Goal: Task Accomplishment & Management: Complete application form

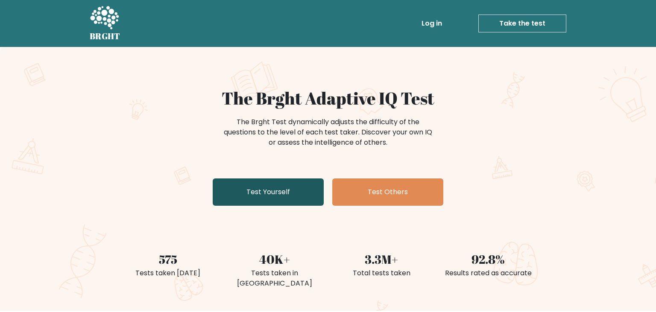
click at [261, 194] on link "Test Yourself" at bounding box center [268, 192] width 111 height 27
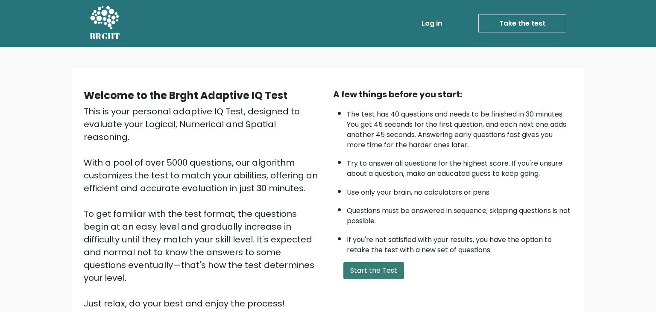
click at [363, 278] on button "Start the Test" at bounding box center [373, 270] width 61 height 17
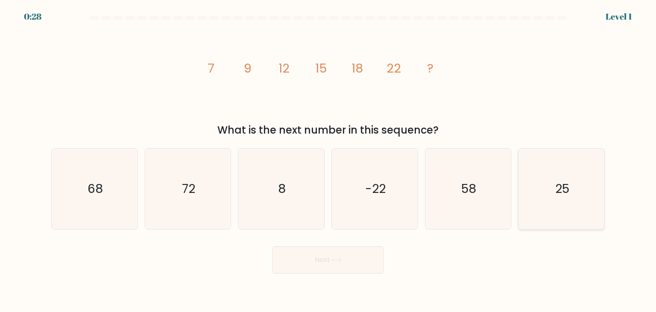
click at [533, 168] on icon "25" at bounding box center [561, 189] width 80 height 80
click at [328, 161] on input "f. 25" at bounding box center [328, 158] width 0 height 4
radio input "true"
click at [339, 250] on button "Next" at bounding box center [327, 259] width 111 height 27
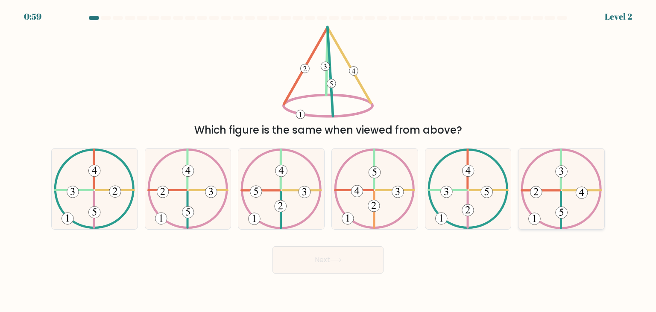
click at [549, 177] on icon at bounding box center [561, 189] width 81 height 80
click at [328, 161] on input "f." at bounding box center [328, 158] width 0 height 4
radio input "true"
click at [311, 266] on button "Next" at bounding box center [327, 259] width 111 height 27
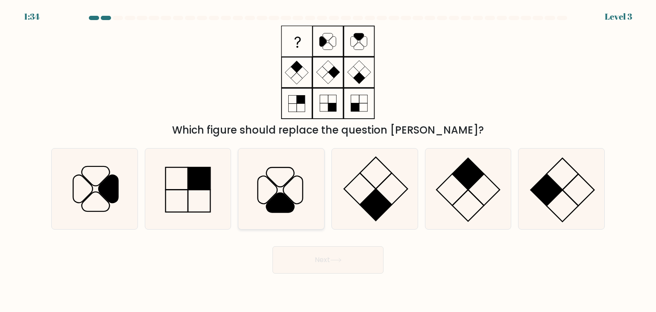
click at [244, 188] on icon at bounding box center [281, 189] width 80 height 80
click at [328, 161] on input "c." at bounding box center [328, 158] width 0 height 4
radio input "true"
click at [313, 262] on button "Next" at bounding box center [327, 259] width 111 height 27
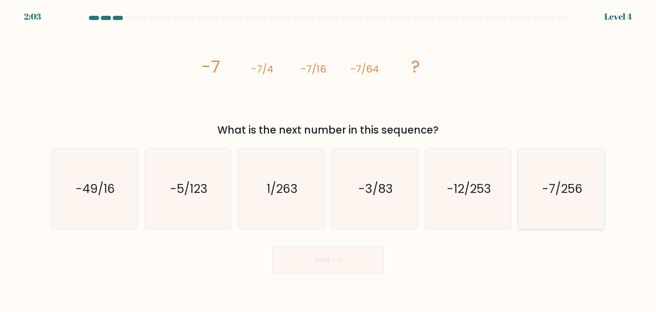
click at [541, 190] on icon "-7/256" at bounding box center [561, 189] width 80 height 80
click at [328, 161] on input "f. -7/256" at bounding box center [328, 158] width 0 height 4
radio input "true"
click at [343, 257] on button "Next" at bounding box center [327, 259] width 111 height 27
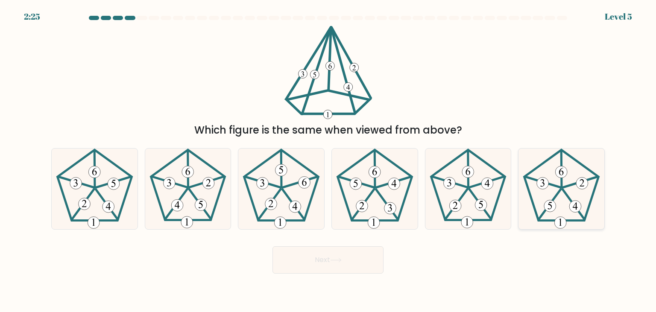
click at [557, 173] on 515 at bounding box center [561, 172] width 12 height 12
click at [328, 161] on input "f." at bounding box center [328, 158] width 0 height 4
radio input "true"
drag, startPoint x: 363, startPoint y: 277, endPoint x: 356, endPoint y: 267, distance: 12.0
click at [356, 267] on body "2:23 Level 5" at bounding box center [328, 156] width 656 height 312
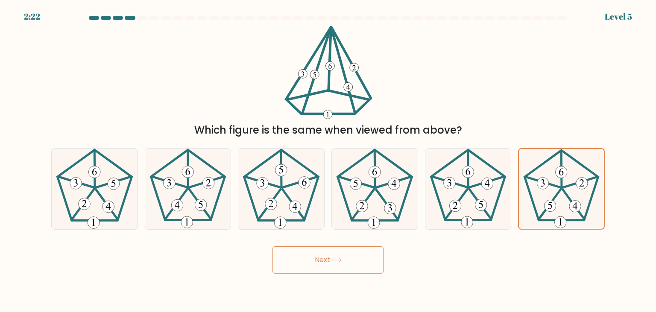
click at [356, 267] on button "Next" at bounding box center [327, 259] width 111 height 27
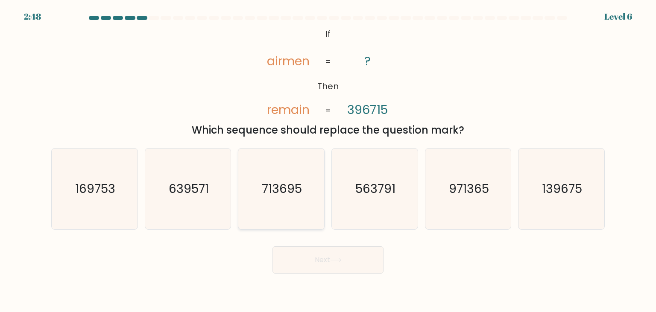
click at [273, 169] on icon "713695" at bounding box center [281, 189] width 80 height 80
click at [328, 161] on input "c. 713695" at bounding box center [328, 158] width 0 height 4
radio input "true"
click at [323, 256] on button "Next" at bounding box center [327, 259] width 111 height 27
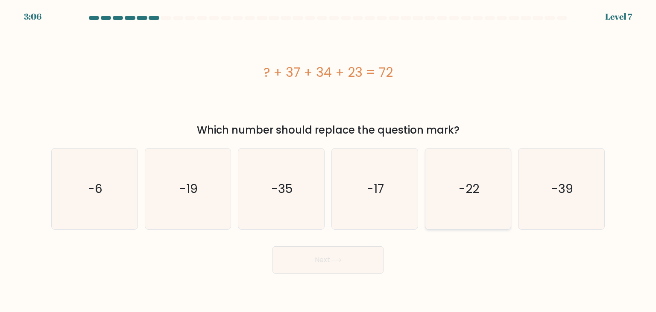
click at [466, 202] on icon "-22" at bounding box center [468, 189] width 80 height 80
click at [328, 161] on input "e. -22" at bounding box center [328, 158] width 0 height 4
radio input "true"
click at [355, 249] on button "Next" at bounding box center [327, 259] width 111 height 27
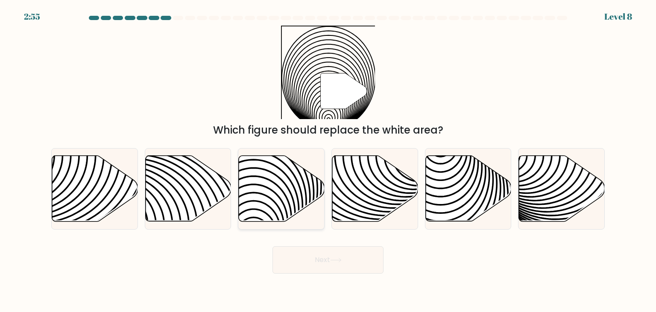
click at [272, 181] on icon at bounding box center [253, 155] width 173 height 173
click at [328, 161] on input "c." at bounding box center [328, 158] width 0 height 4
radio input "true"
click at [313, 252] on button "Next" at bounding box center [327, 259] width 111 height 27
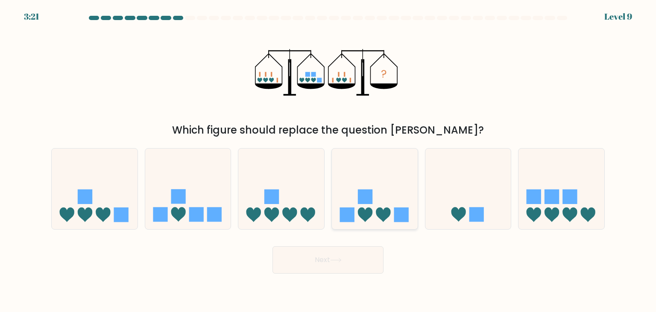
click at [394, 213] on rect at bounding box center [401, 215] width 15 height 15
click at [328, 161] on input "d." at bounding box center [328, 158] width 0 height 4
radio input "true"
click at [344, 267] on button "Next" at bounding box center [327, 259] width 111 height 27
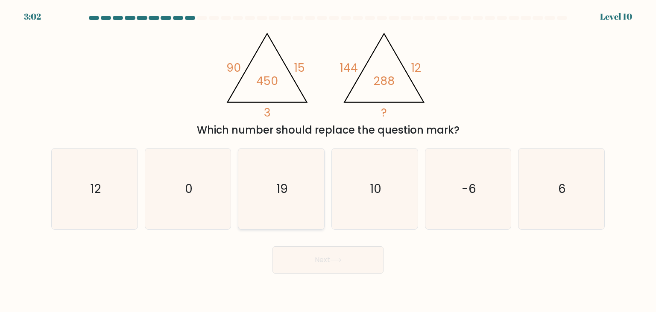
click at [307, 172] on icon "19" at bounding box center [281, 189] width 80 height 80
click at [328, 161] on input "c. 19" at bounding box center [328, 158] width 0 height 4
radio input "true"
click at [568, 199] on icon "6" at bounding box center [561, 189] width 80 height 80
click at [328, 161] on input "f. 6" at bounding box center [328, 158] width 0 height 4
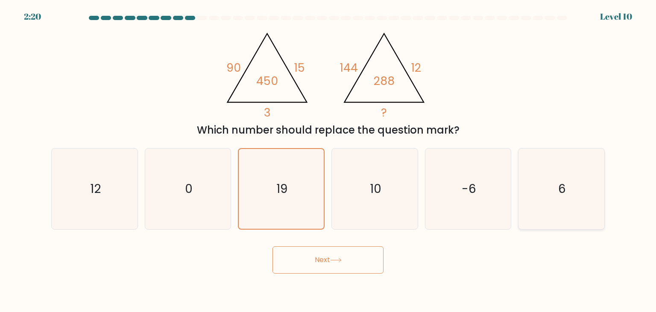
radio input "true"
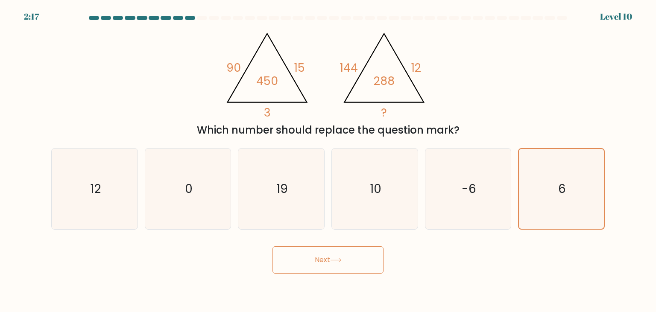
click at [336, 261] on icon at bounding box center [336, 260] width 12 height 5
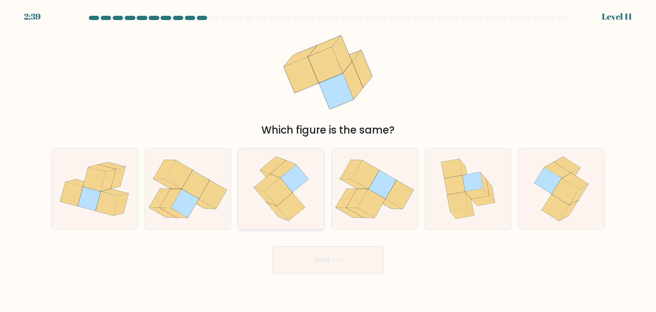
click at [305, 192] on icon at bounding box center [281, 189] width 65 height 80
click at [328, 161] on input "c." at bounding box center [328, 158] width 0 height 4
radio input "true"
click at [344, 264] on button "Next" at bounding box center [327, 259] width 111 height 27
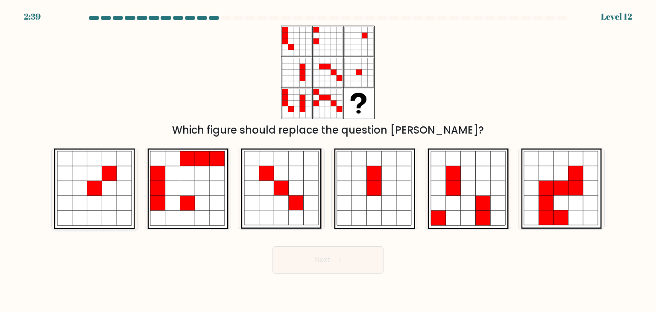
click at [77, 183] on icon at bounding box center [79, 188] width 15 height 15
click at [328, 161] on input "a." at bounding box center [328, 158] width 0 height 4
radio input "true"
click at [77, 183] on icon at bounding box center [80, 188] width 15 height 15
click at [328, 161] on input "a." at bounding box center [328, 158] width 0 height 4
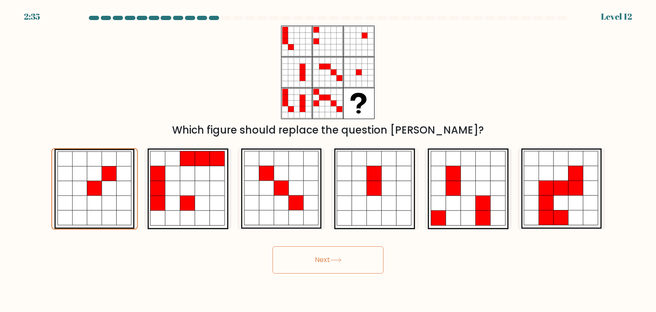
click at [320, 264] on button "Next" at bounding box center [327, 259] width 111 height 27
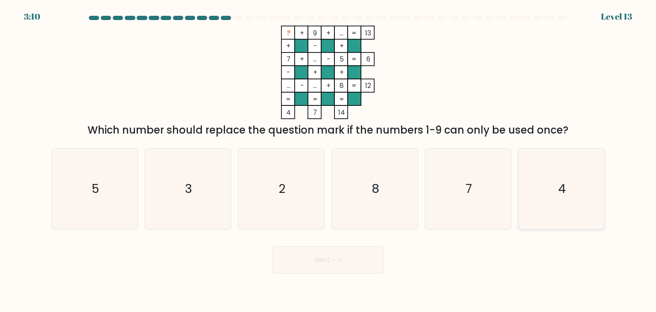
click at [557, 185] on icon "4" at bounding box center [561, 189] width 80 height 80
click at [328, 161] on input "f. 4" at bounding box center [328, 158] width 0 height 4
radio input "true"
click at [347, 261] on button "Next" at bounding box center [327, 259] width 111 height 27
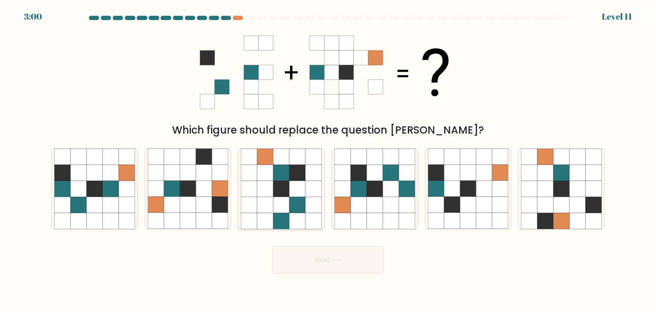
click at [311, 157] on icon at bounding box center [313, 157] width 16 height 16
click at [328, 157] on input "c." at bounding box center [328, 158] width 0 height 4
radio input "true"
click at [110, 203] on icon at bounding box center [111, 205] width 16 height 16
click at [328, 161] on input "a." at bounding box center [328, 158] width 0 height 4
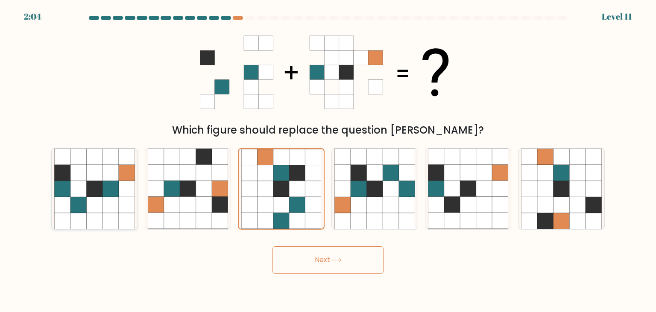
radio input "true"
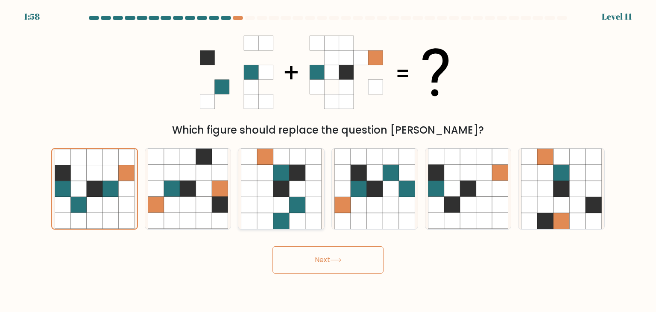
click at [295, 175] on icon at bounding box center [297, 173] width 16 height 16
click at [328, 161] on input "c." at bounding box center [328, 158] width 0 height 4
radio input "true"
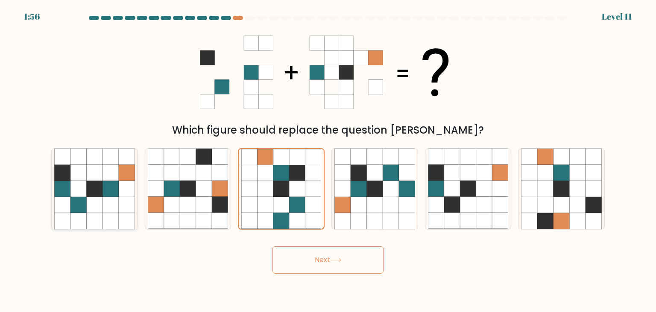
click at [93, 190] on icon at bounding box center [95, 189] width 16 height 16
click at [328, 161] on input "a." at bounding box center [328, 158] width 0 height 4
radio input "true"
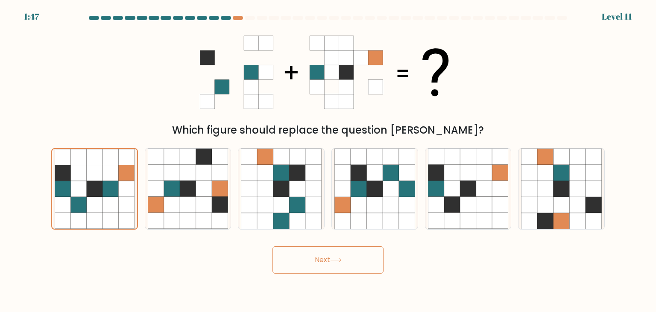
click at [332, 260] on button "Next" at bounding box center [327, 259] width 111 height 27
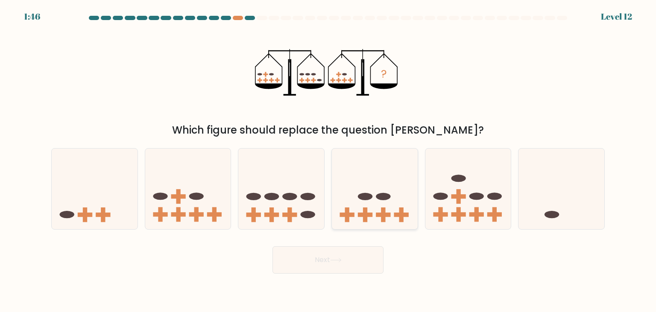
click at [387, 199] on ellipse at bounding box center [383, 196] width 15 height 7
click at [328, 161] on input "d." at bounding box center [328, 158] width 0 height 4
radio input "true"
click at [340, 259] on icon at bounding box center [336, 260] width 12 height 5
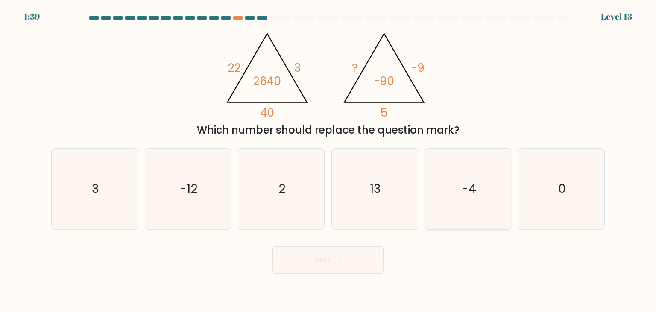
click at [464, 174] on icon "-4" at bounding box center [468, 189] width 80 height 80
click at [328, 161] on input "e. -4" at bounding box center [328, 158] width 0 height 4
radio input "true"
click at [317, 272] on button "Next" at bounding box center [327, 259] width 111 height 27
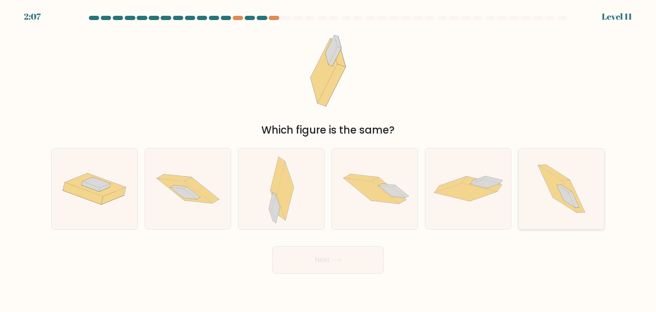
click at [583, 187] on icon at bounding box center [561, 189] width 71 height 80
click at [328, 161] on input "f." at bounding box center [328, 158] width 0 height 4
radio input "true"
click at [371, 261] on button "Next" at bounding box center [327, 259] width 111 height 27
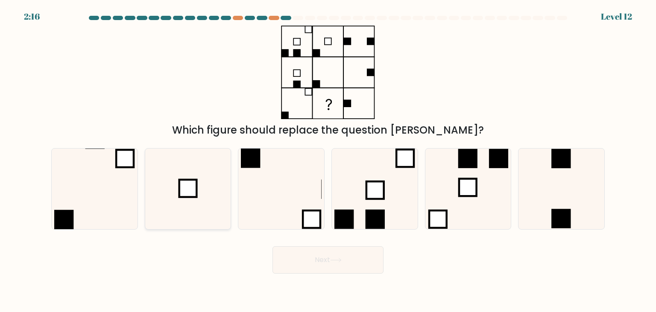
click at [160, 173] on icon at bounding box center [188, 189] width 80 height 80
click at [328, 161] on input "b." at bounding box center [328, 158] width 0 height 4
radio input "true"
click at [316, 269] on button "Next" at bounding box center [327, 259] width 111 height 27
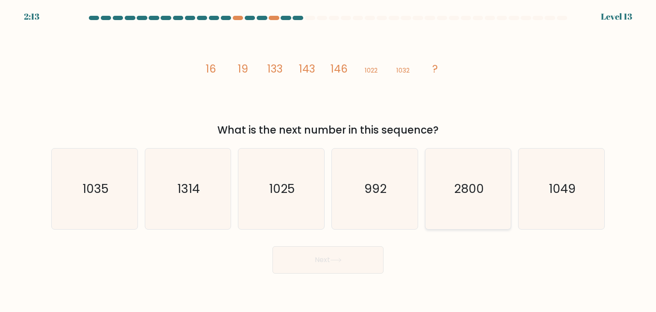
click at [453, 204] on icon "2800" at bounding box center [468, 189] width 80 height 80
click at [328, 161] on input "e. 2800" at bounding box center [328, 158] width 0 height 4
radio input "true"
click at [126, 182] on icon "1035" at bounding box center [94, 189] width 80 height 80
click at [328, 161] on input "a. 1035" at bounding box center [328, 158] width 0 height 4
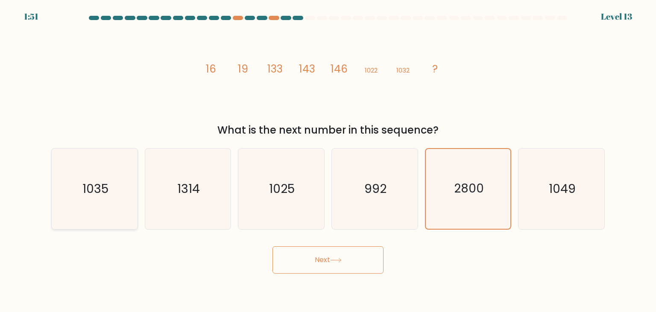
radio input "true"
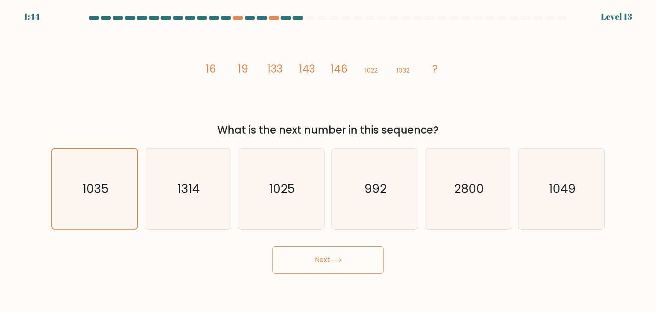
click at [320, 252] on button "Next" at bounding box center [327, 259] width 111 height 27
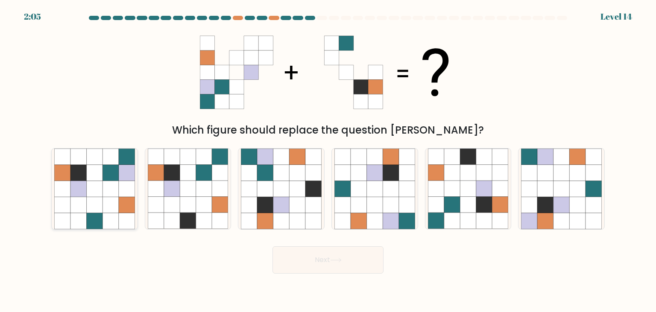
click at [89, 214] on icon at bounding box center [95, 221] width 16 height 16
click at [328, 161] on input "a." at bounding box center [328, 158] width 0 height 4
radio input "true"
click at [89, 214] on icon at bounding box center [95, 221] width 16 height 16
click at [328, 161] on input "a." at bounding box center [328, 158] width 0 height 4
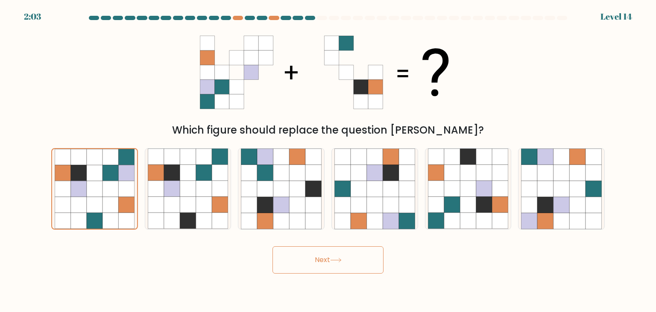
click at [305, 265] on button "Next" at bounding box center [327, 259] width 111 height 27
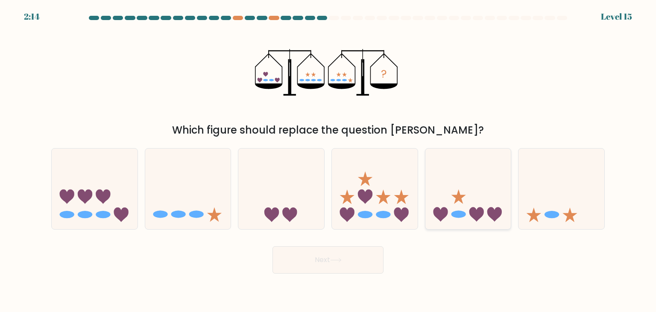
click at [454, 163] on icon at bounding box center [468, 188] width 86 height 71
click at [328, 161] on input "e." at bounding box center [328, 158] width 0 height 4
radio input "true"
click at [351, 252] on button "Next" at bounding box center [327, 259] width 111 height 27
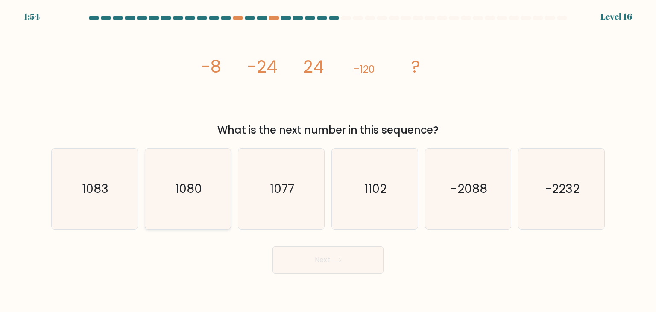
click at [171, 182] on icon "1080" at bounding box center [188, 189] width 80 height 80
click at [328, 161] on input "b. 1080" at bounding box center [328, 158] width 0 height 4
radio input "true"
click at [311, 253] on button "Next" at bounding box center [327, 259] width 111 height 27
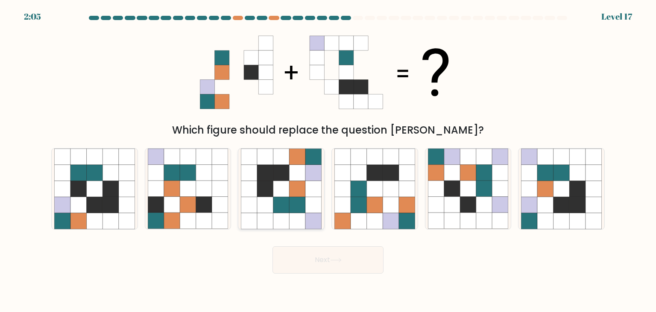
click at [264, 188] on icon at bounding box center [265, 189] width 16 height 16
click at [328, 161] on input "c." at bounding box center [328, 158] width 0 height 4
radio input "true"
click at [312, 271] on button "Next" at bounding box center [327, 259] width 111 height 27
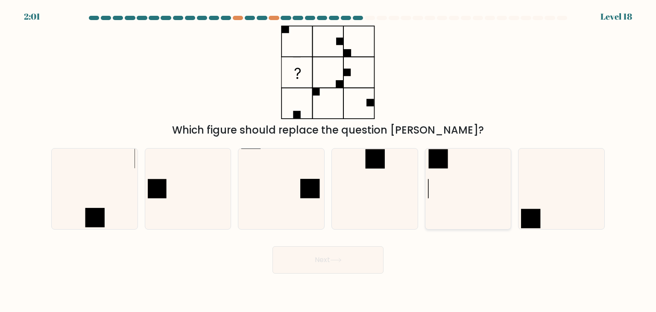
click at [445, 184] on icon at bounding box center [468, 189] width 80 height 80
click at [328, 161] on input "e." at bounding box center [328, 158] width 0 height 4
radio input "true"
click at [357, 256] on button "Next" at bounding box center [327, 259] width 111 height 27
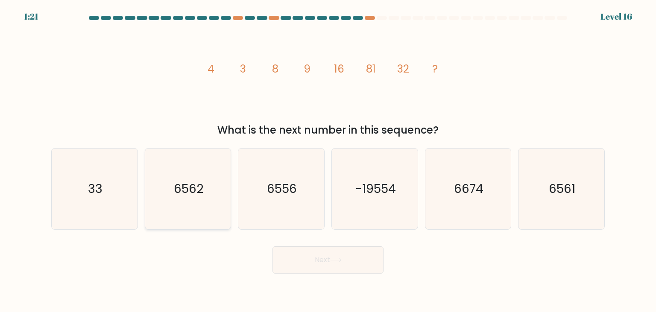
click at [194, 187] on text "6562" at bounding box center [188, 188] width 29 height 17
click at [328, 161] on input "b. 6562" at bounding box center [328, 158] width 0 height 4
radio input "true"
click at [271, 209] on icon "6556" at bounding box center [281, 189] width 80 height 80
click at [328, 161] on input "c. 6556" at bounding box center [328, 158] width 0 height 4
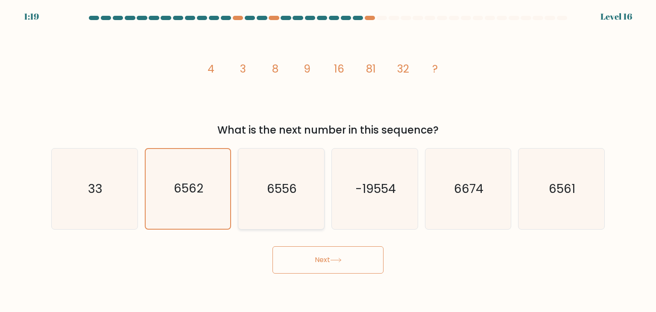
radio input "true"
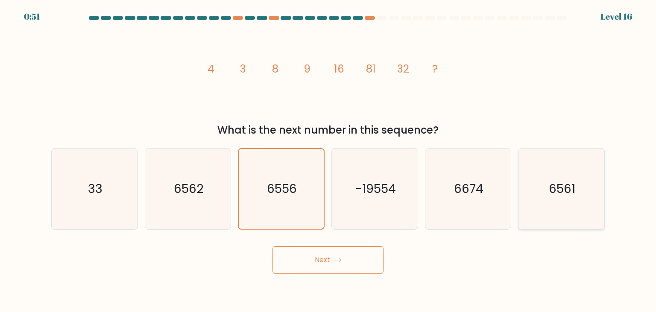
click at [554, 202] on icon "6561" at bounding box center [561, 189] width 80 height 80
click at [328, 161] on input "f. 6561" at bounding box center [328, 158] width 0 height 4
radio input "true"
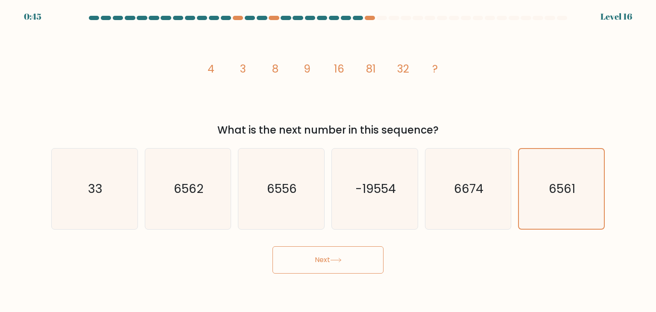
click at [374, 264] on button "Next" at bounding box center [327, 259] width 111 height 27
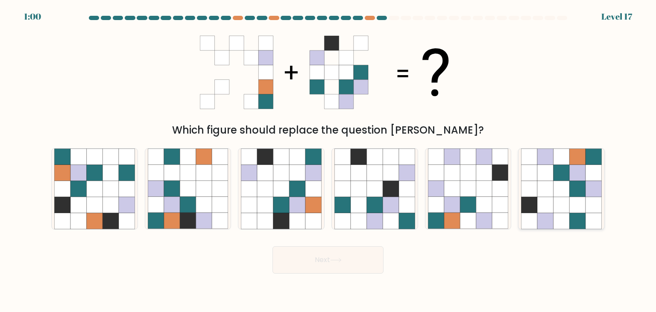
click at [560, 171] on icon at bounding box center [562, 173] width 16 height 16
click at [328, 161] on input "f." at bounding box center [328, 158] width 0 height 4
radio input "true"
click at [343, 270] on button "Next" at bounding box center [327, 259] width 111 height 27
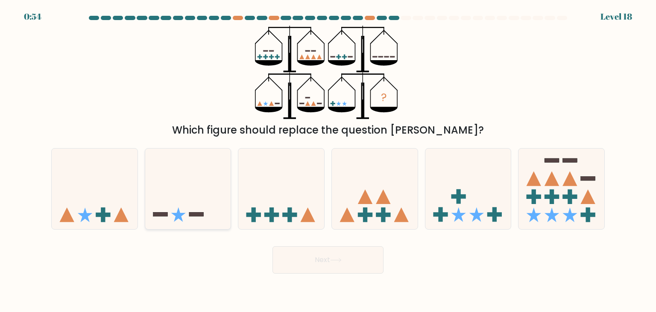
click at [201, 201] on icon at bounding box center [188, 188] width 86 height 71
click at [328, 161] on input "b." at bounding box center [328, 158] width 0 height 4
radio input "true"
click at [307, 261] on button "Next" at bounding box center [327, 259] width 111 height 27
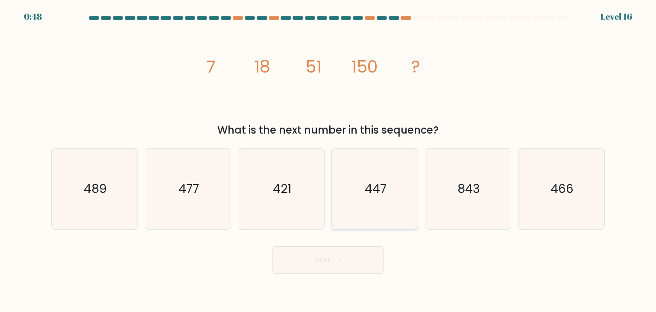
click at [361, 192] on icon "447" at bounding box center [374, 189] width 80 height 80
click at [328, 161] on input "d. 447" at bounding box center [328, 158] width 0 height 4
radio input "true"
click at [330, 263] on button "Next" at bounding box center [327, 259] width 111 height 27
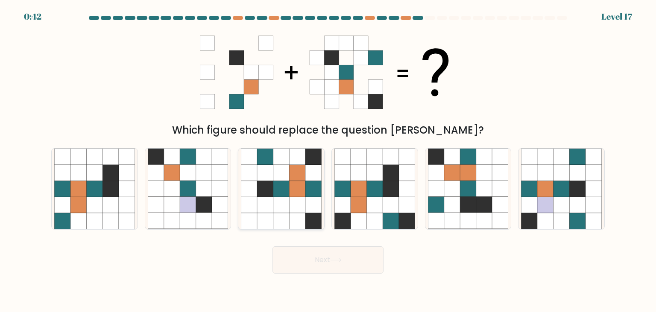
click at [279, 197] on icon at bounding box center [281, 205] width 16 height 16
click at [328, 161] on input "c." at bounding box center [328, 158] width 0 height 4
radio input "true"
click at [349, 259] on button "Next" at bounding box center [327, 259] width 111 height 27
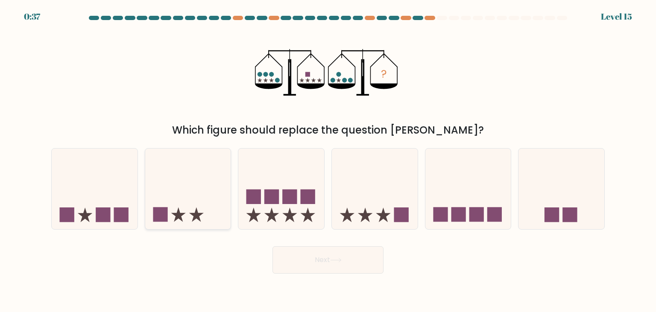
click at [208, 208] on icon at bounding box center [188, 188] width 86 height 71
click at [328, 161] on input "b." at bounding box center [328, 158] width 0 height 4
radio input "true"
click at [284, 266] on button "Next" at bounding box center [327, 259] width 111 height 27
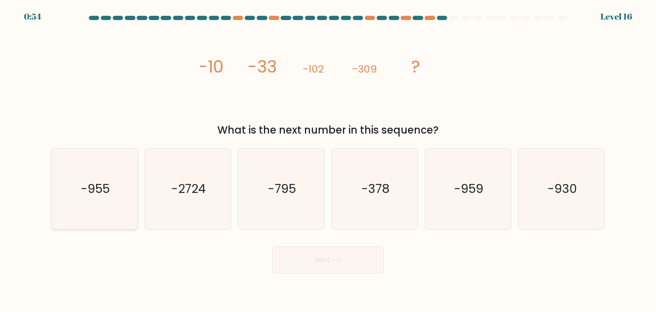
click at [77, 164] on icon "-955" at bounding box center [94, 189] width 80 height 80
click at [328, 161] on input "a. -955" at bounding box center [328, 158] width 0 height 4
radio input "true"
click at [565, 191] on text "-930" at bounding box center [562, 188] width 29 height 17
click at [328, 161] on input "f. -930" at bounding box center [328, 158] width 0 height 4
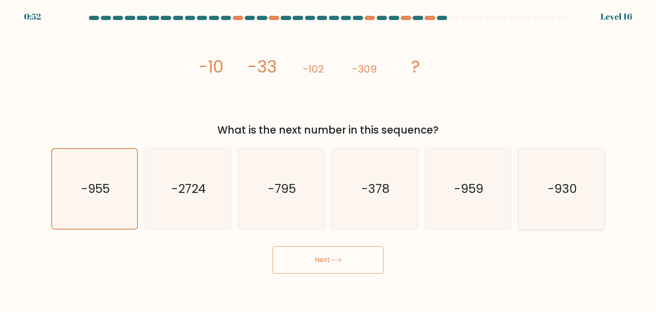
radio input "true"
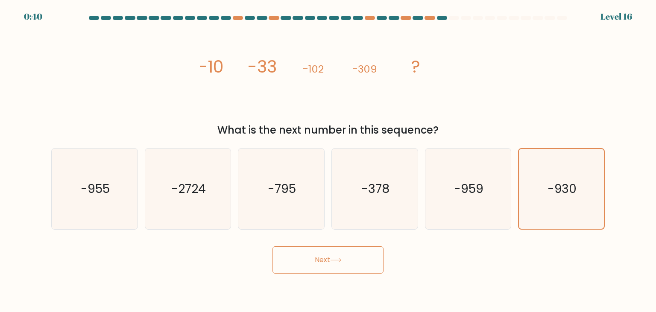
click at [354, 257] on button "Next" at bounding box center [327, 259] width 111 height 27
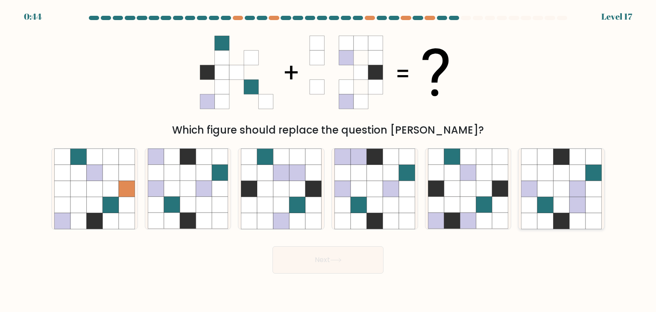
click at [533, 173] on icon at bounding box center [530, 173] width 16 height 16
click at [328, 161] on input "f." at bounding box center [328, 158] width 0 height 4
radio input "true"
click at [216, 227] on icon at bounding box center [220, 221] width 16 height 16
click at [328, 161] on input "b." at bounding box center [328, 158] width 0 height 4
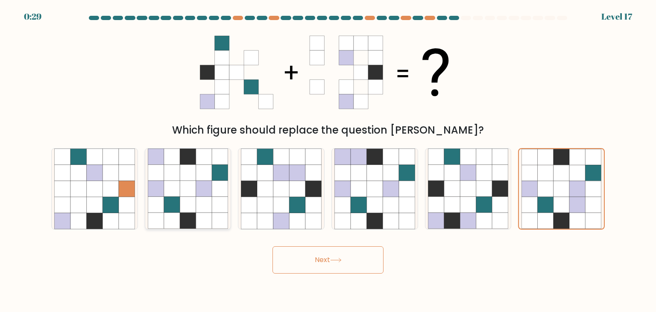
radio input "true"
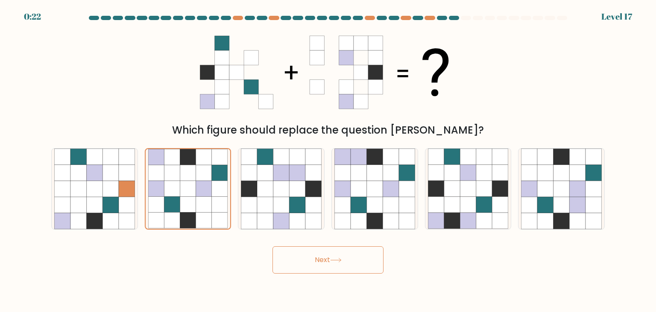
click at [355, 255] on button "Next" at bounding box center [327, 259] width 111 height 27
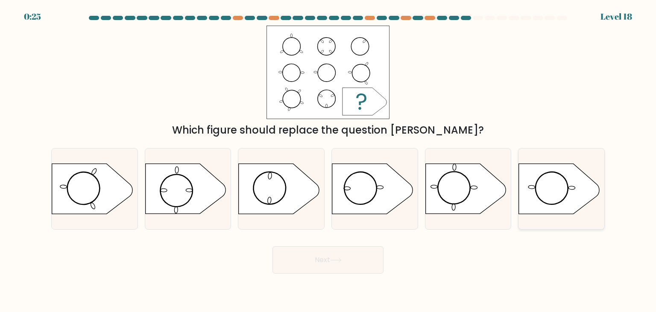
click at [553, 202] on icon at bounding box center [559, 189] width 80 height 50
click at [328, 161] on input "f." at bounding box center [328, 158] width 0 height 4
radio input "true"
click at [355, 266] on button "Next" at bounding box center [327, 259] width 111 height 27
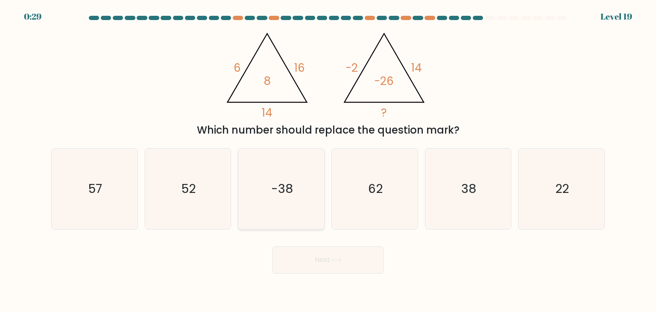
click at [278, 189] on text "-38" at bounding box center [282, 188] width 22 height 17
click at [328, 161] on input "c. -38" at bounding box center [328, 158] width 0 height 4
radio input "true"
click at [326, 266] on button "Next" at bounding box center [327, 259] width 111 height 27
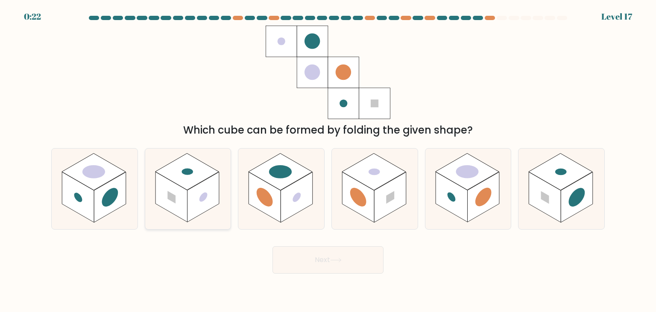
click at [181, 212] on rect at bounding box center [171, 197] width 32 height 50
click at [328, 161] on input "b." at bounding box center [328, 158] width 0 height 4
radio input "true"
click at [362, 249] on button "Next" at bounding box center [327, 259] width 111 height 27
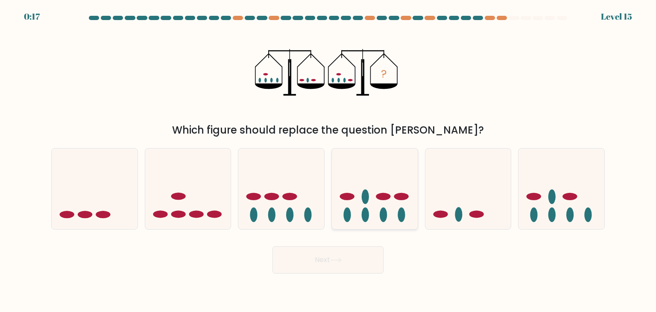
click at [380, 204] on icon at bounding box center [375, 188] width 86 height 71
click at [328, 161] on input "d." at bounding box center [328, 158] width 0 height 4
radio input "true"
click at [79, 214] on ellipse at bounding box center [85, 214] width 15 height 7
click at [328, 161] on input "a." at bounding box center [328, 158] width 0 height 4
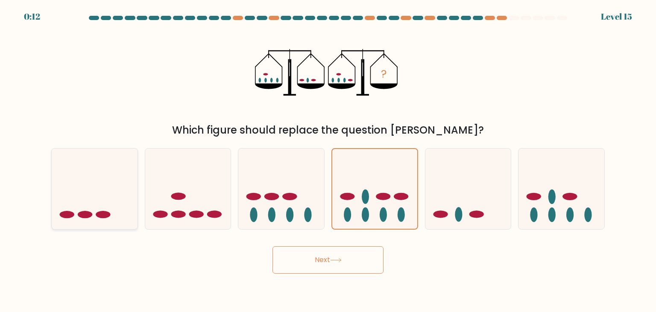
radio input "true"
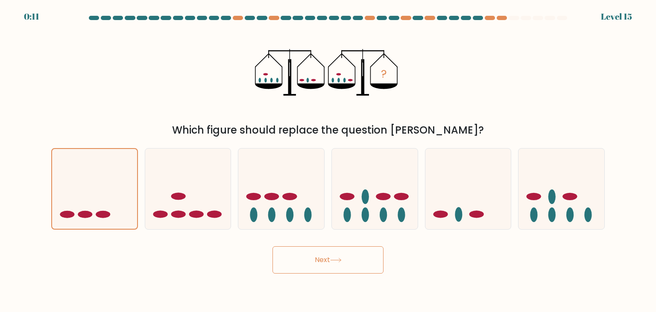
click at [324, 270] on button "Next" at bounding box center [327, 259] width 111 height 27
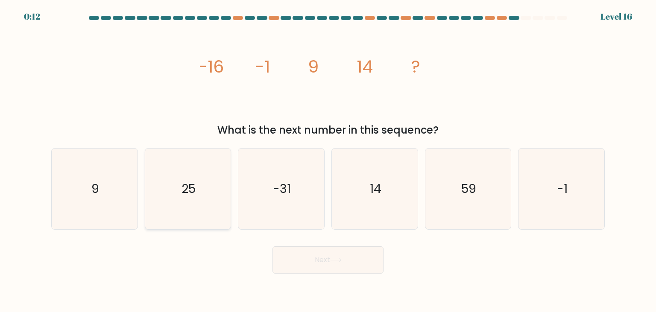
click at [212, 192] on icon "25" at bounding box center [188, 189] width 80 height 80
click at [328, 161] on input "b. 25" at bounding box center [328, 158] width 0 height 4
radio input "true"
click at [362, 221] on icon "14" at bounding box center [374, 189] width 80 height 80
click at [328, 161] on input "d. 14" at bounding box center [328, 158] width 0 height 4
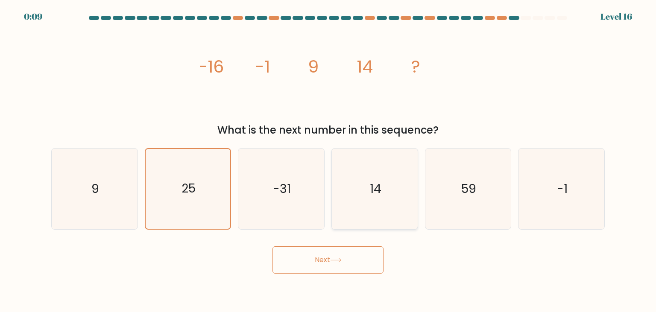
radio input "true"
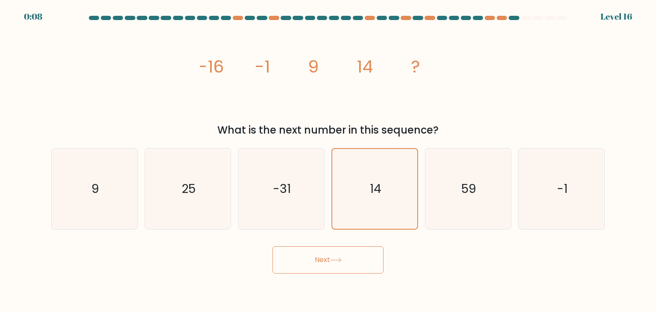
click at [346, 261] on button "Next" at bounding box center [327, 259] width 111 height 27
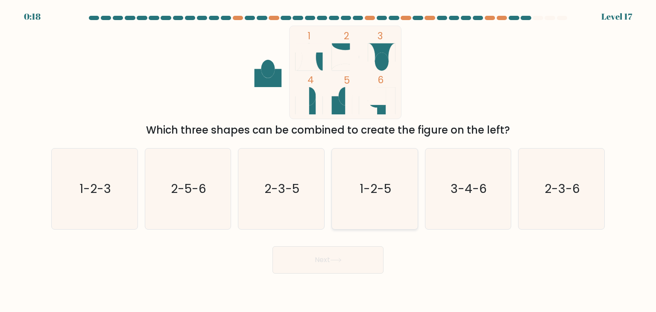
click at [338, 187] on icon "1-2-5" at bounding box center [374, 189] width 80 height 80
click at [328, 161] on input "d. 1-2-5" at bounding box center [328, 158] width 0 height 4
radio input "true"
click at [334, 257] on button "Next" at bounding box center [327, 259] width 111 height 27
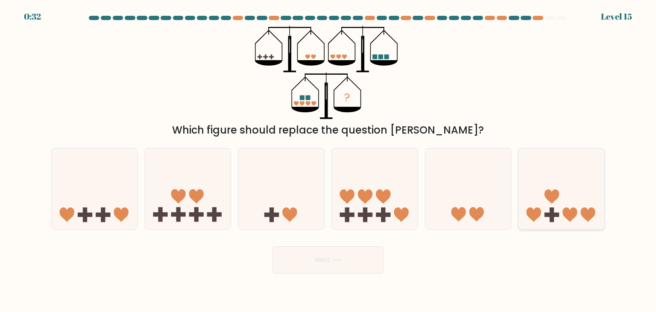
click at [532, 205] on icon at bounding box center [562, 188] width 86 height 71
click at [328, 161] on input "f." at bounding box center [328, 158] width 0 height 4
radio input "true"
click at [359, 242] on div "Next" at bounding box center [328, 257] width 564 height 34
click at [359, 247] on button "Next" at bounding box center [327, 259] width 111 height 27
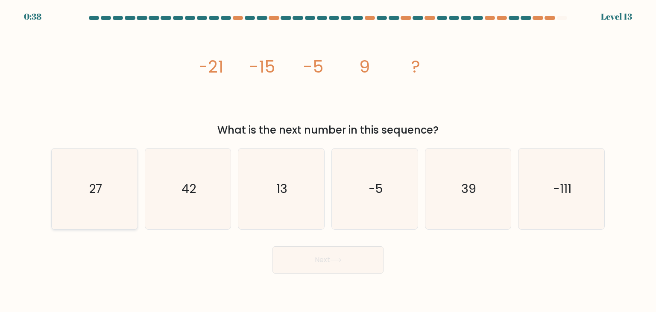
click at [119, 180] on icon "27" at bounding box center [94, 189] width 80 height 80
click at [328, 161] on input "a. 27" at bounding box center [328, 158] width 0 height 4
radio input "true"
click at [306, 259] on button "Next" at bounding box center [327, 259] width 111 height 27
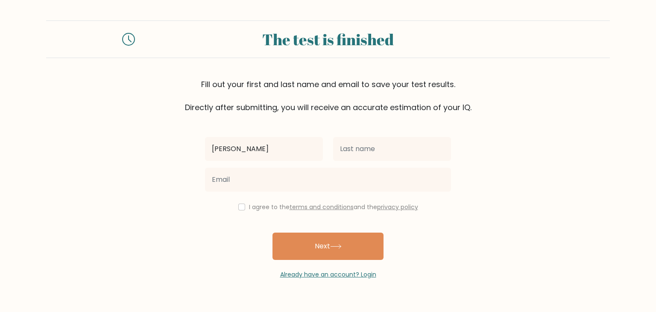
type input "[PERSON_NAME]"
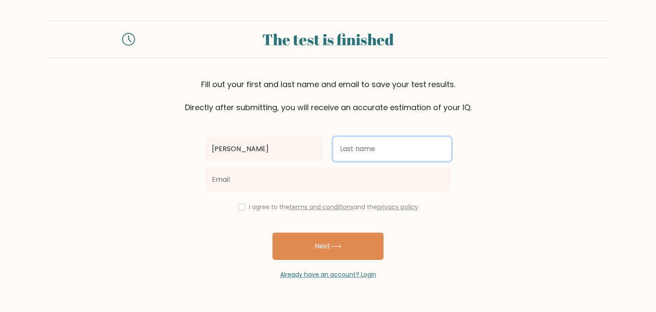
type input "Simar"
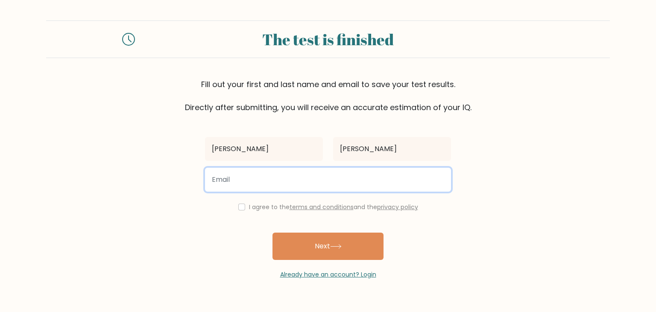
type input "simar2174@gmail.com"
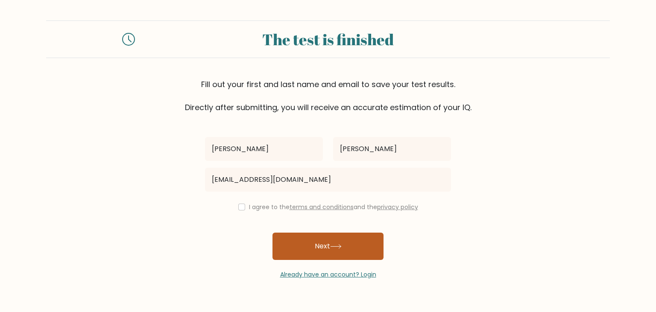
click at [322, 240] on button "Next" at bounding box center [327, 246] width 111 height 27
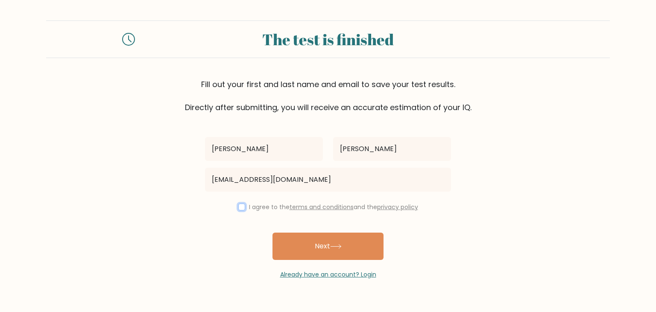
click at [241, 206] on input "checkbox" at bounding box center [241, 207] width 7 height 7
checkbox input "true"
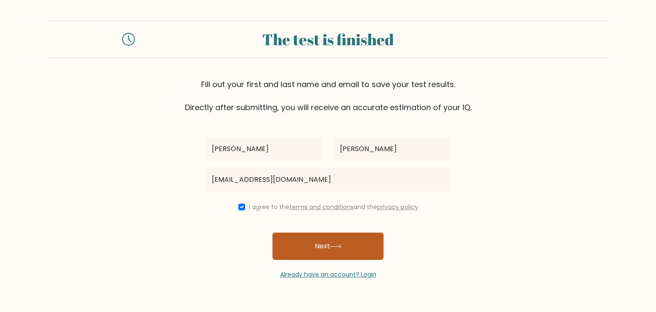
click at [300, 241] on button "Next" at bounding box center [327, 246] width 111 height 27
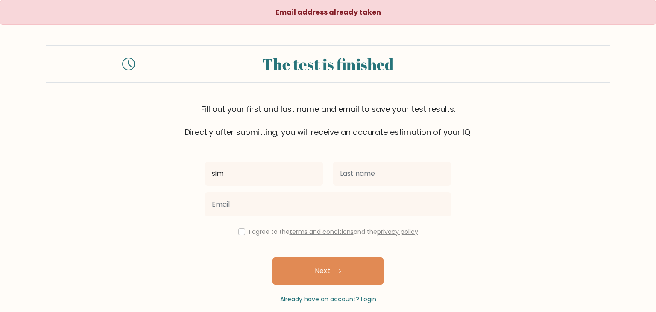
type input "[PERSON_NAME]"
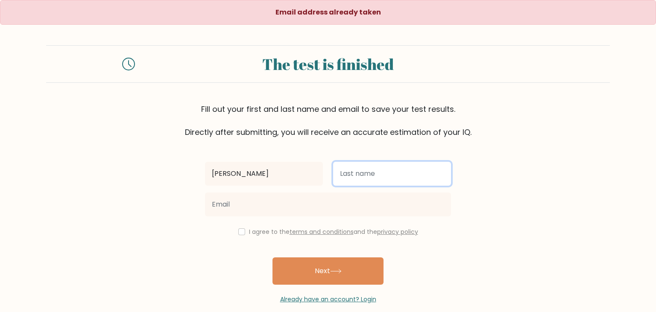
type input "Simar"
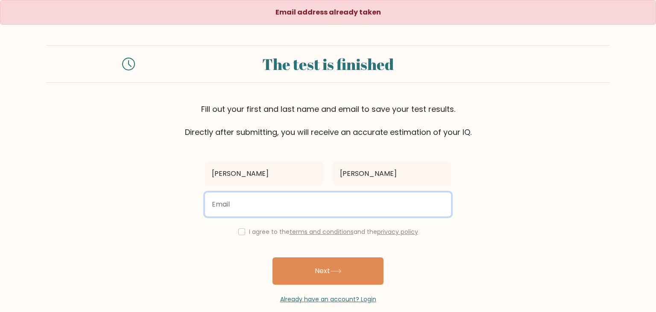
click at [295, 201] on input "email" at bounding box center [328, 205] width 246 height 24
type input "elloid3978@gmail.com"
click at [272, 258] on button "Next" at bounding box center [327, 271] width 111 height 27
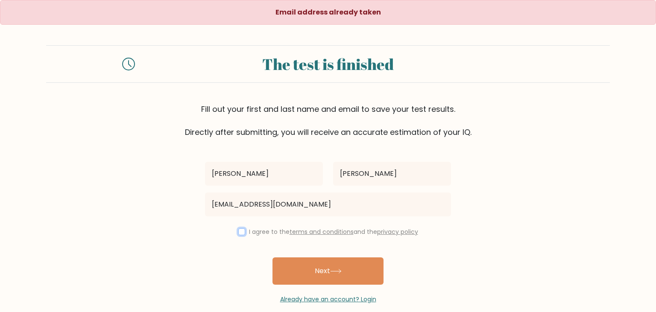
click at [239, 230] on input "checkbox" at bounding box center [241, 232] width 7 height 7
checkbox input "true"
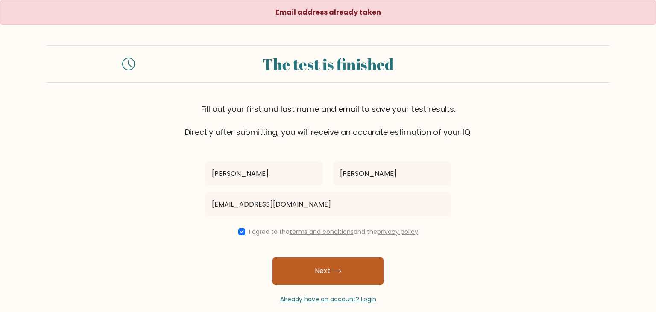
click at [317, 278] on button "Next" at bounding box center [327, 271] width 111 height 27
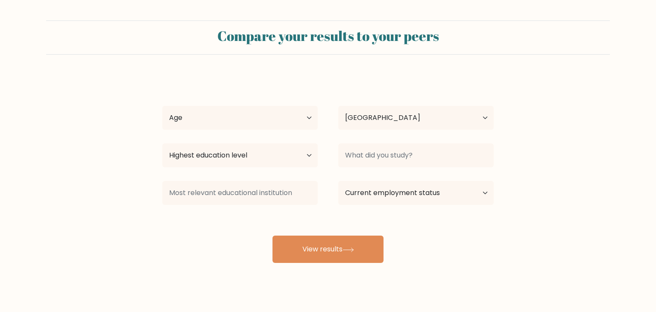
select select "CA"
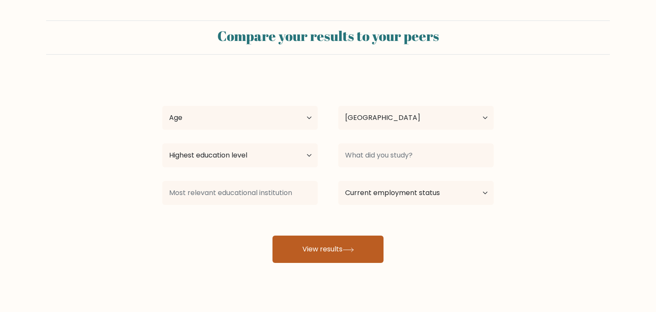
click at [320, 254] on button "View results" at bounding box center [327, 249] width 111 height 27
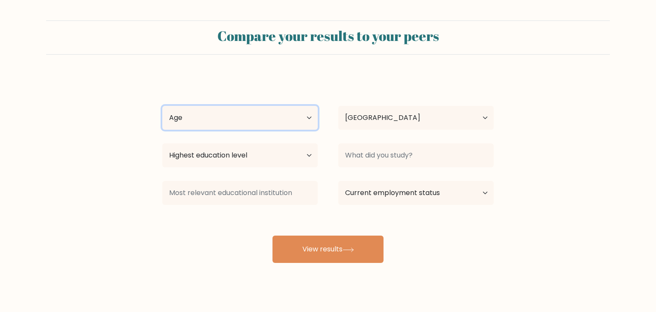
click at [162, 106] on select "Age Under [DEMOGRAPHIC_DATA] [DEMOGRAPHIC_DATA] [DEMOGRAPHIC_DATA] [DEMOGRAPHIC…" at bounding box center [239, 118] width 155 height 24
select select "18_24"
click option "18-24 years old" at bounding box center [0, 0] width 0 height 0
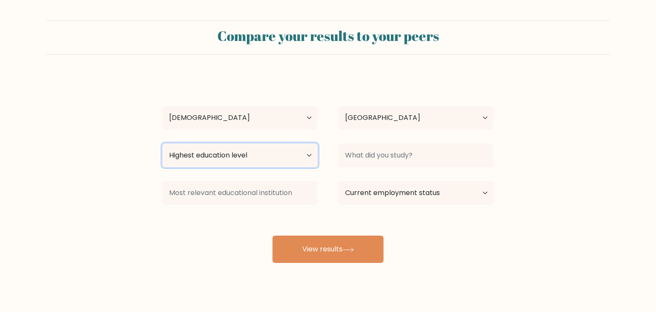
click at [162, 144] on select "Highest education level No schooling Primary Lower Secondary Upper Secondary Oc…" at bounding box center [239, 156] width 155 height 24
select select "upper_secondary"
click option "Upper Secondary" at bounding box center [0, 0] width 0 height 0
click at [162, 144] on select "Highest education level No schooling Primary Lower Secondary Upper Secondary Oc…" at bounding box center [239, 156] width 155 height 24
click at [312, 152] on select "Highest education level No schooling Primary Lower Secondary Upper Secondary Oc…" at bounding box center [239, 156] width 155 height 24
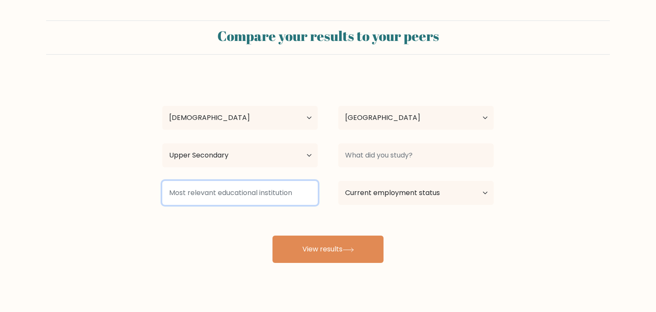
click at [294, 192] on input at bounding box center [239, 193] width 155 height 24
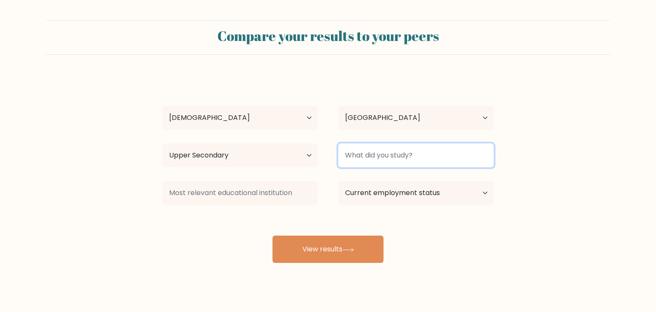
click at [399, 155] on input at bounding box center [415, 156] width 155 height 24
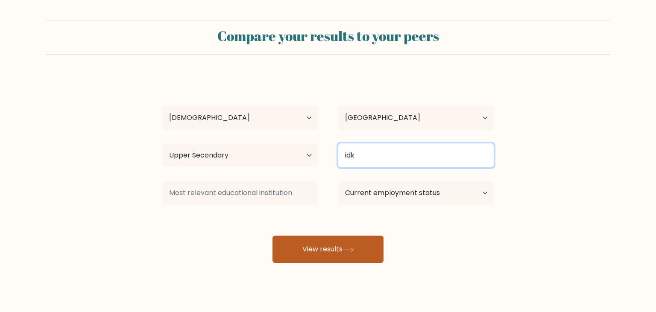
type input "idk"
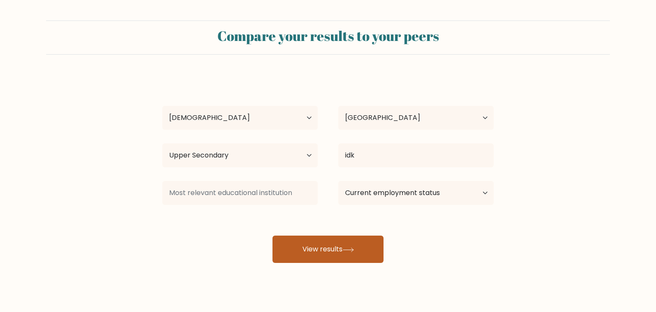
click at [358, 253] on button "View results" at bounding box center [327, 249] width 111 height 27
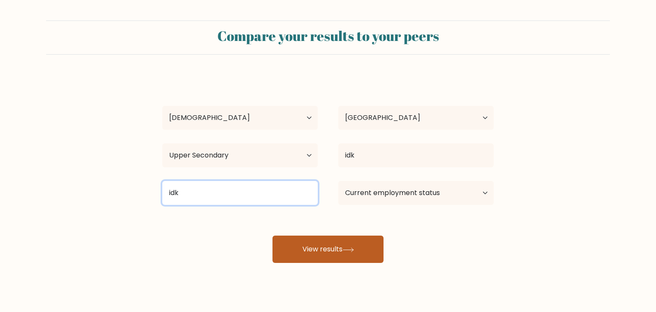
type input "idk"
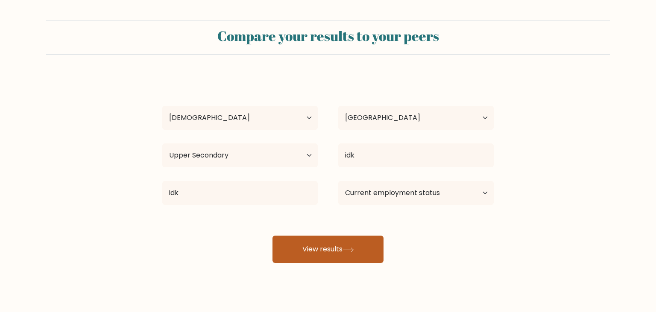
click at [304, 239] on button "View results" at bounding box center [327, 249] width 111 height 27
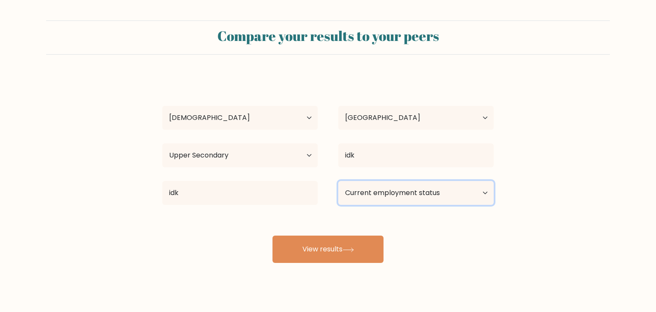
click at [338, 181] on select "Current employment status Employed Student Retired Other / prefer not to answer" at bounding box center [415, 193] width 155 height 24
select select "student"
click option "Student" at bounding box center [0, 0] width 0 height 0
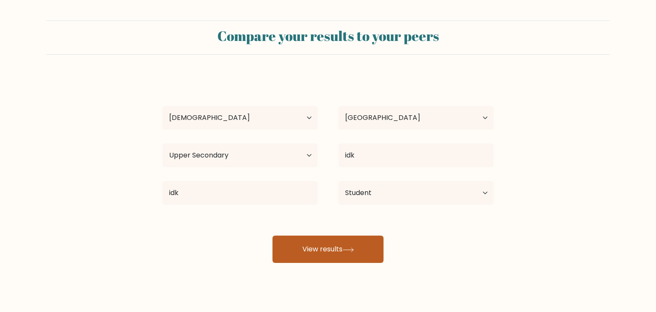
click at [337, 258] on button "View results" at bounding box center [327, 249] width 111 height 27
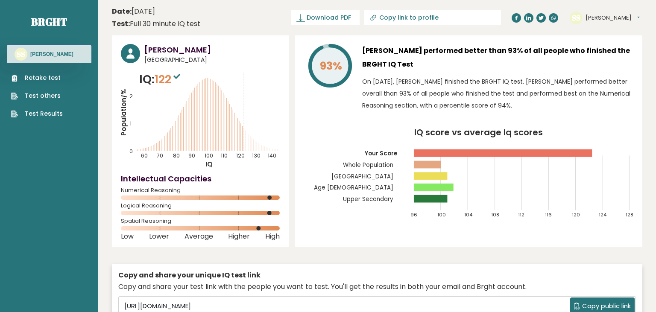
click at [177, 74] on sup at bounding box center [176, 76] width 11 height 12
click at [435, 196] on rect at bounding box center [431, 199] width 34 height 8
click at [171, 76] on span "122" at bounding box center [169, 79] width 28 height 16
